Goal: Transaction & Acquisition: Purchase product/service

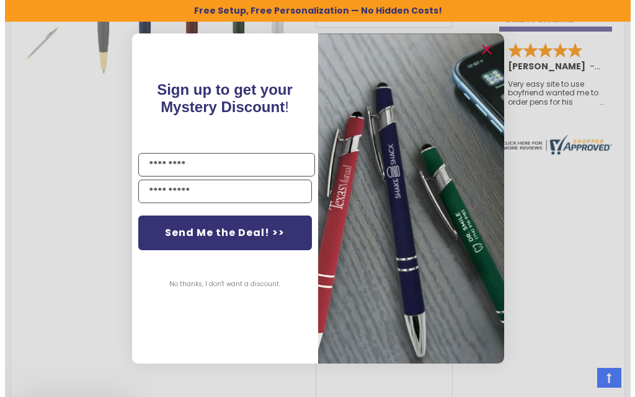
scroll to position [481, 0]
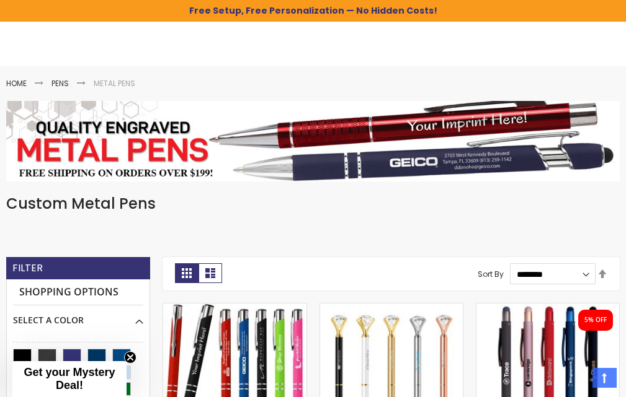
click at [625, 290] on html "The store will not work correctly when cookies are disabled. Free Setup, Free P…" at bounding box center [313, 90] width 626 height 397
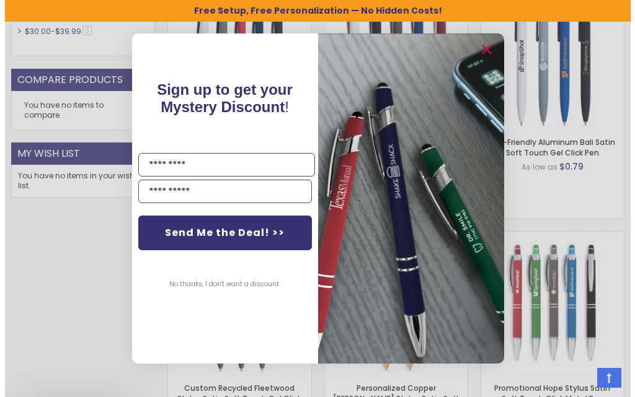
scroll to position [725, 0]
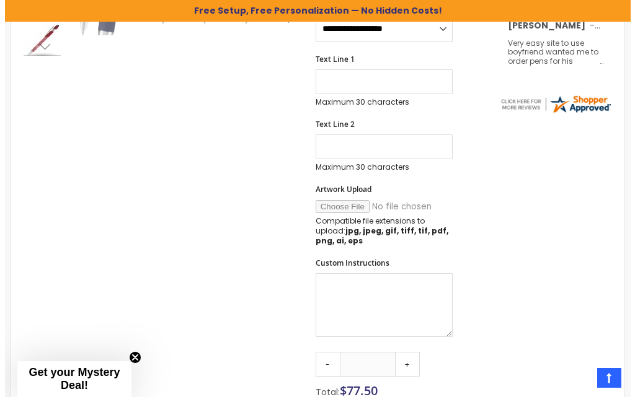
scroll to position [522, 0]
